Goal: Information Seeking & Learning: Find contact information

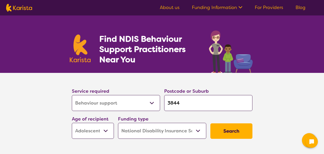
select select "Behaviour support"
select select "AS"
select select "NDIS"
select select "Behaviour support"
select select "AS"
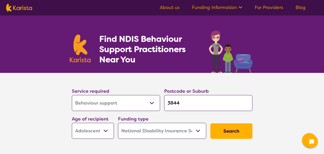
select select "NDIS"
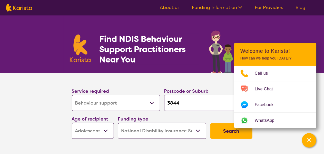
click at [186, 104] on input "3844" at bounding box center [208, 103] width 88 height 16
type input "384"
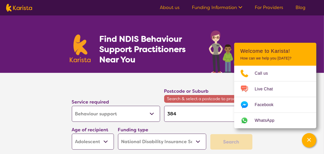
type input "38"
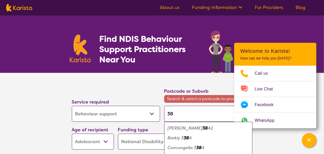
type input "3"
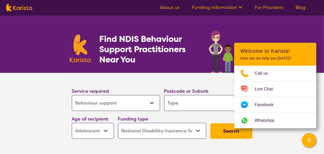
type input "t"
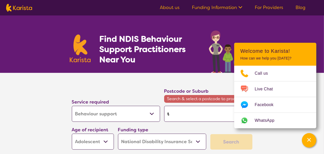
type input "tr"
type input "tra"
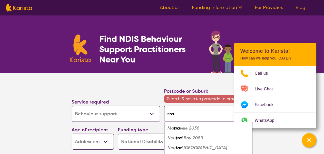
type input "trar"
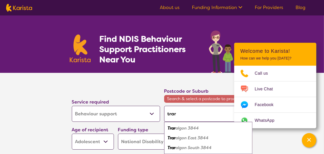
click at [183, 127] on em "algon 3844" at bounding box center [187, 127] width 23 height 5
type input "3844"
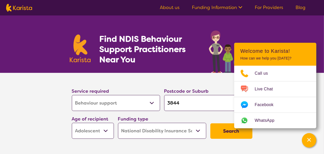
scroll to position [26, 0]
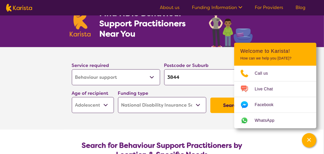
click at [220, 105] on button "Search" at bounding box center [232, 104] width 42 height 15
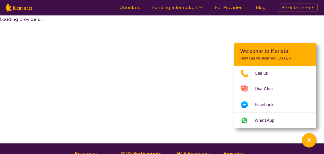
select select "by_score"
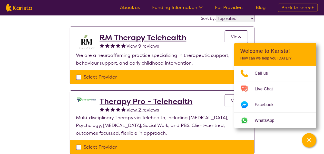
scroll to position [51, 0]
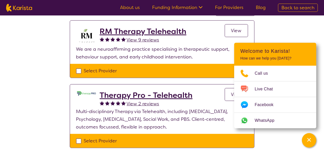
click at [309, 29] on div "Select one or more providers and click the 'NEXT' button to proceed 1 - 4 of 4 …" at bounding box center [162, 133] width 324 height 338
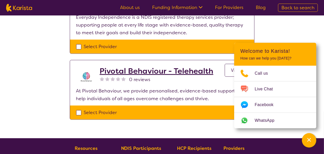
scroll to position [205, 0]
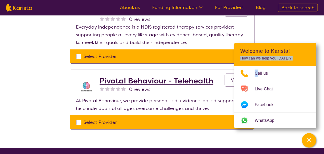
drag, startPoint x: 312, startPoint y: 52, endPoint x: 270, endPoint y: 61, distance: 44.0
click at [261, 64] on header "Welcome to Karista! How can we help you [DATE]?" at bounding box center [275, 54] width 82 height 23
click at [80, 121] on div "Select Provider" at bounding box center [162, 122] width 172 height 8
checkbox input "true"
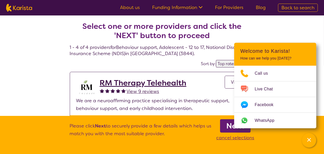
click at [230, 124] on b "Next" at bounding box center [235, 125] width 18 height 10
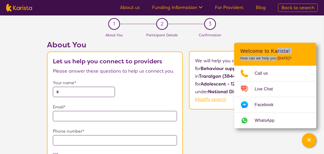
drag, startPoint x: 278, startPoint y: 46, endPoint x: 278, endPoint y: 59, distance: 12.1
click at [277, 59] on header "Welcome to Karista! How can we help you [DATE]?" at bounding box center [275, 54] width 82 height 23
click at [215, 121] on div "About You Let us help you connect to providers Please answer these questions to…" at bounding box center [182, 126] width 286 height 173
click at [71, 89] on input "text" at bounding box center [84, 92] width 62 height 10
select select "by_score"
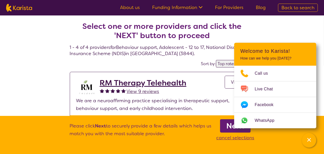
click at [135, 81] on h2 "RM Therapy Telehealth" at bounding box center [143, 82] width 87 height 9
